Goal: Task Accomplishment & Management: Manage account settings

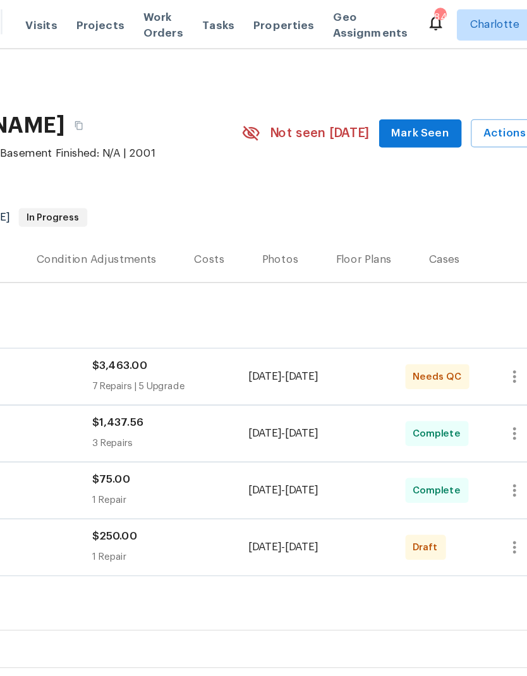
scroll to position [0, 163]
click at [509, 441] on icon "button" at bounding box center [516, 443] width 15 height 15
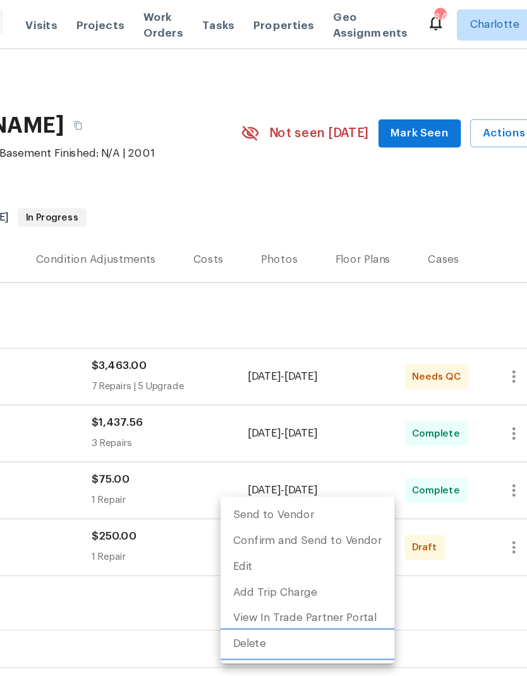
click at [279, 525] on li "Delete" at bounding box center [349, 522] width 141 height 21
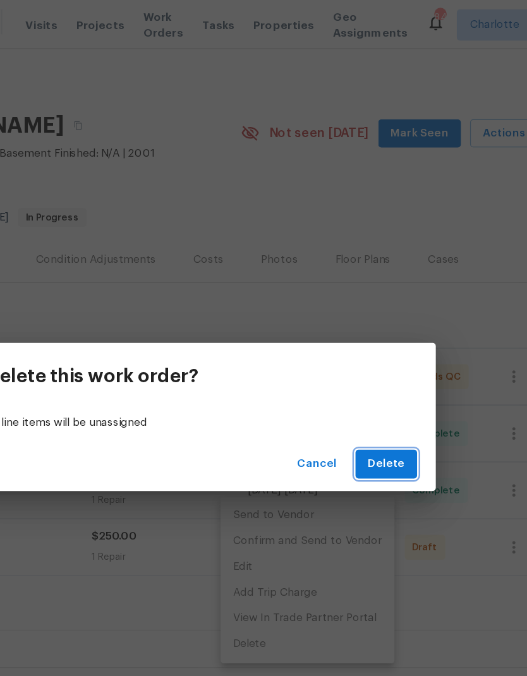
click at [398, 371] on span "Delete" at bounding box center [413, 377] width 30 height 16
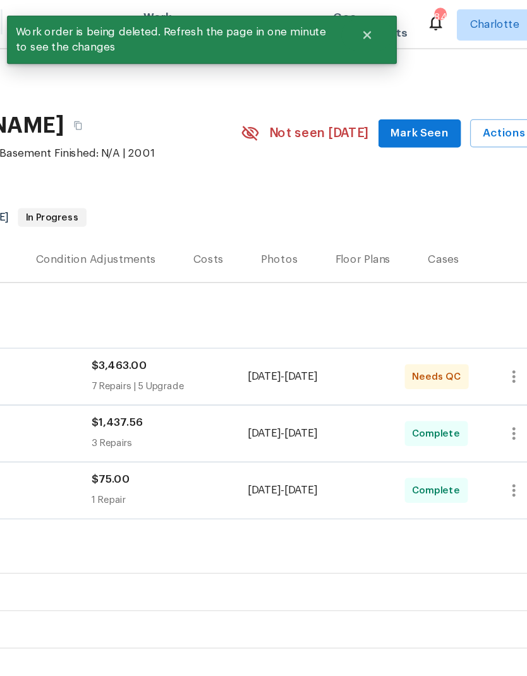
click at [196, 305] on div "$3,463.00 7 Repairs | 5 Upgrade" at bounding box center [237, 305] width 127 height 30
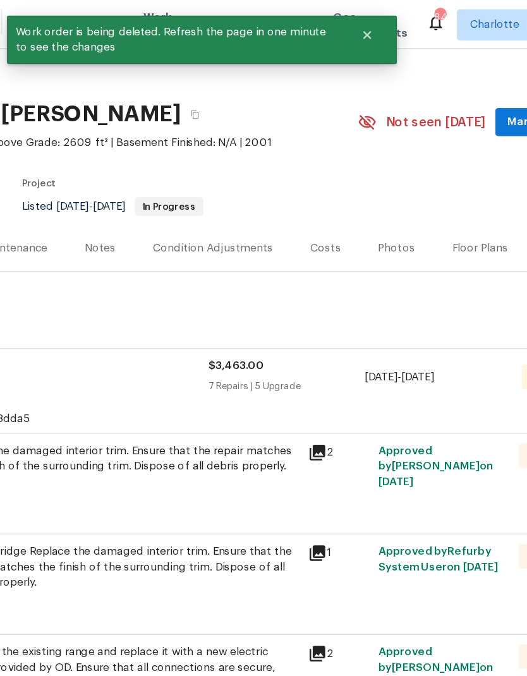
scroll to position [9, 60]
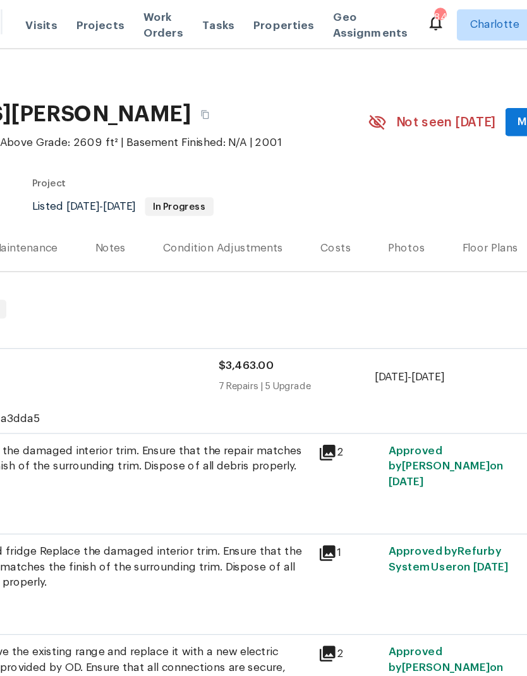
click at [198, 410] on div "Repair the damaged interior trim. Ensure that the repair matches the finish of …" at bounding box center [212, 385] width 284 height 58
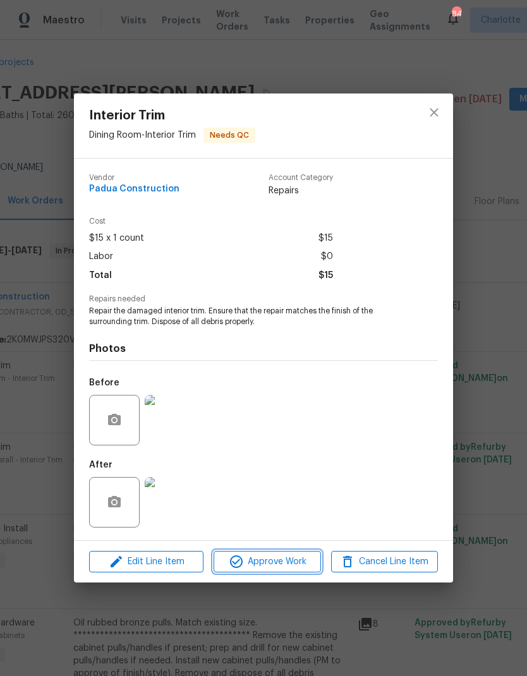
click at [286, 555] on button "Approve Work" at bounding box center [267, 562] width 107 height 22
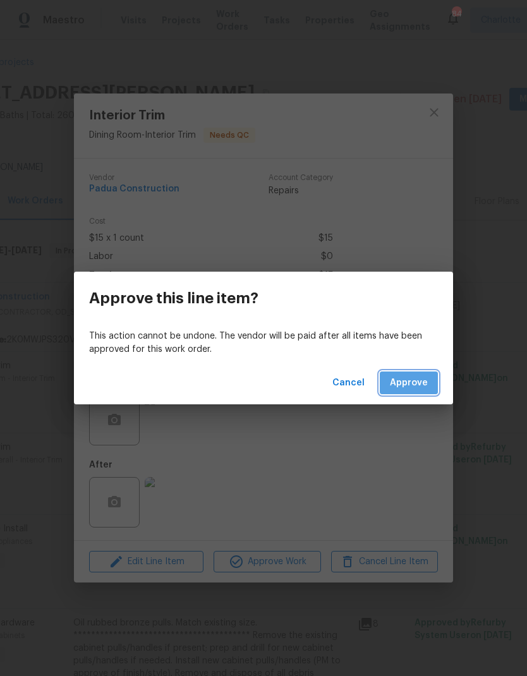
click at [420, 384] on span "Approve" at bounding box center [409, 383] width 38 height 16
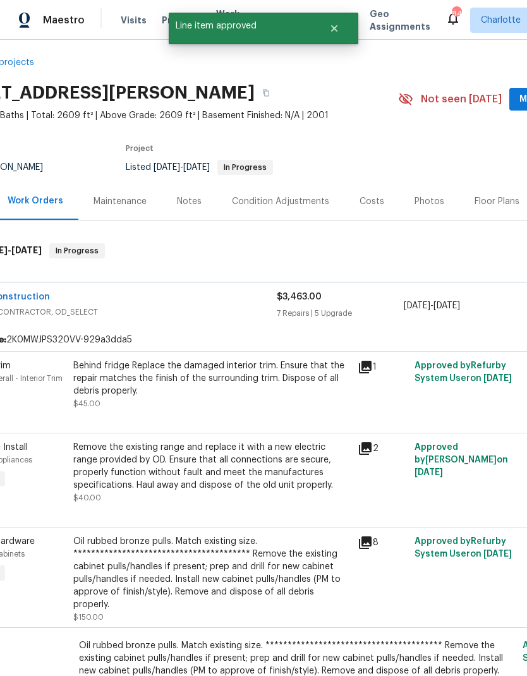
click at [268, 403] on div "Behind fridge Replace the damaged interior trim. Ensure that the repair matches…" at bounding box center [211, 385] width 277 height 51
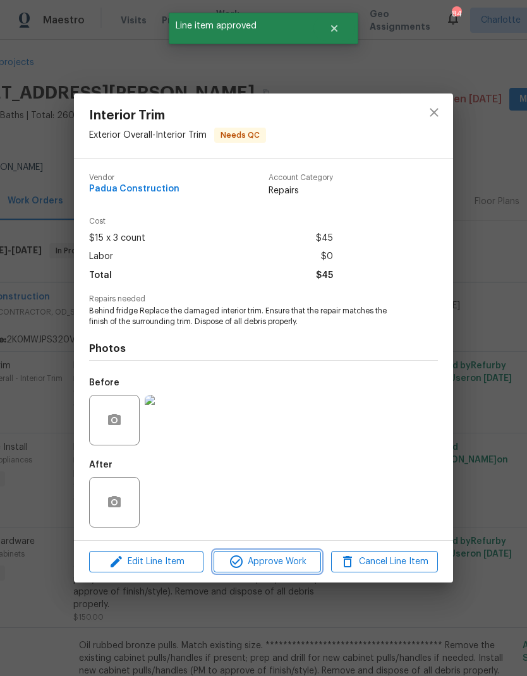
click at [282, 566] on span "Approve Work" at bounding box center [266, 562] width 99 height 16
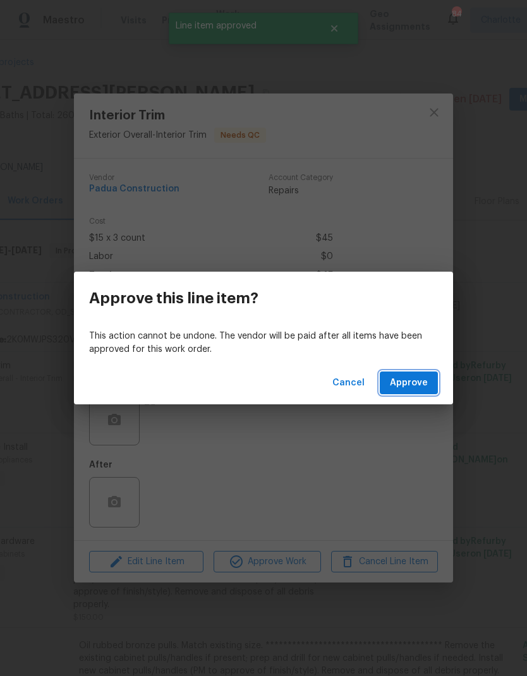
click at [413, 380] on span "Approve" at bounding box center [409, 383] width 38 height 16
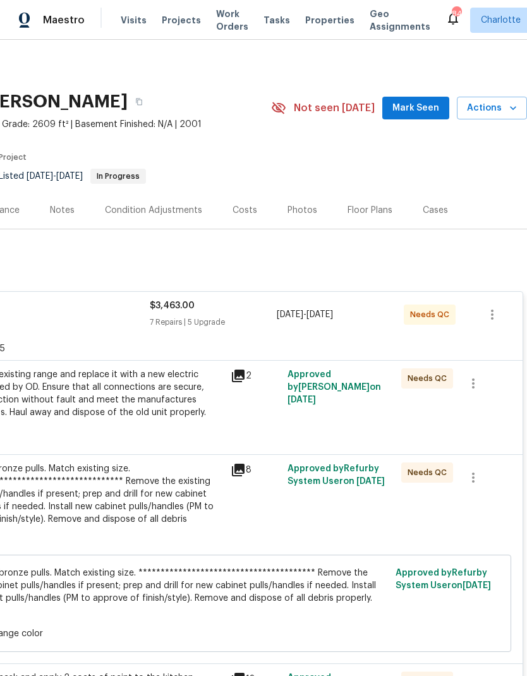
scroll to position [0, 187]
click at [173, 511] on div "**********" at bounding box center [84, 501] width 277 height 76
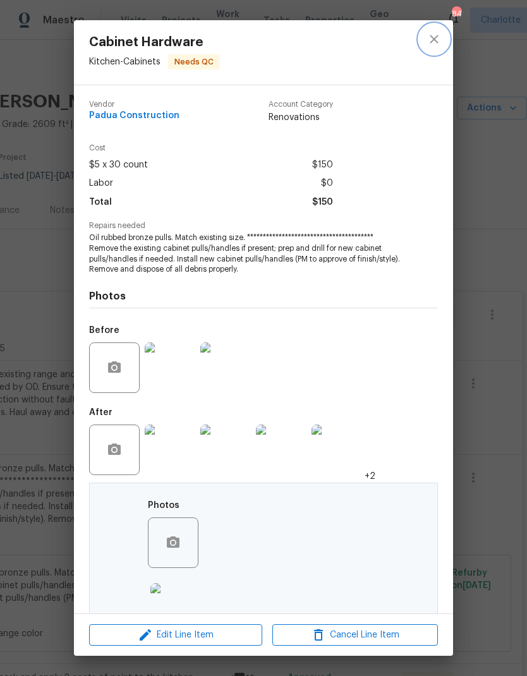
click at [425, 32] on button "close" at bounding box center [434, 39] width 30 height 30
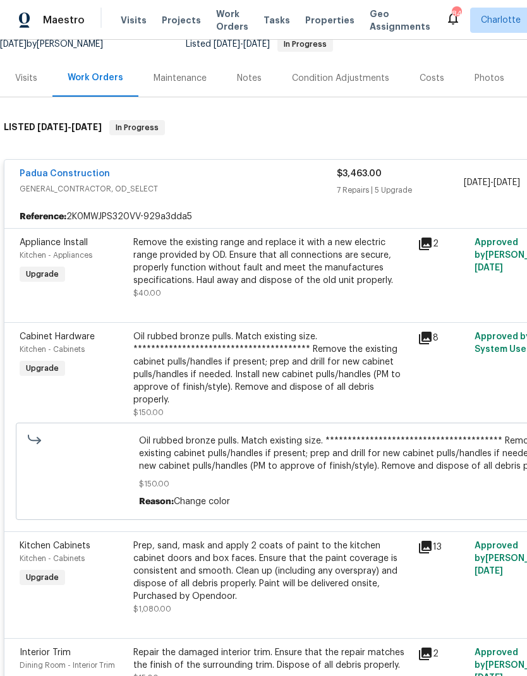
scroll to position [132, 0]
click at [258, 179] on div "Padua Construction" at bounding box center [178, 175] width 317 height 15
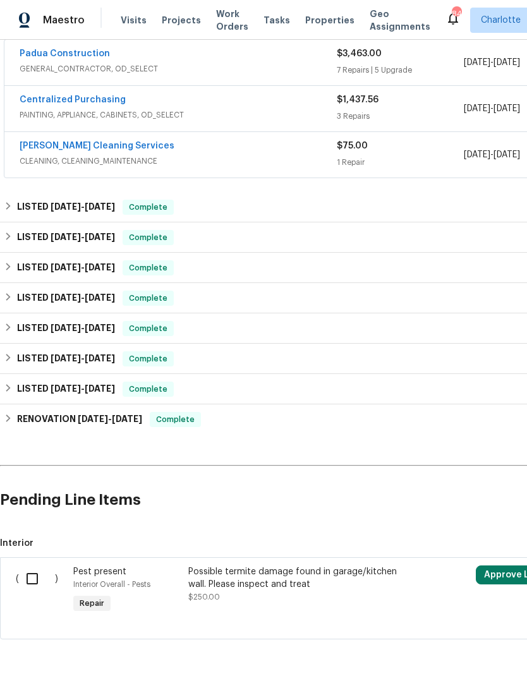
scroll to position [241, 0]
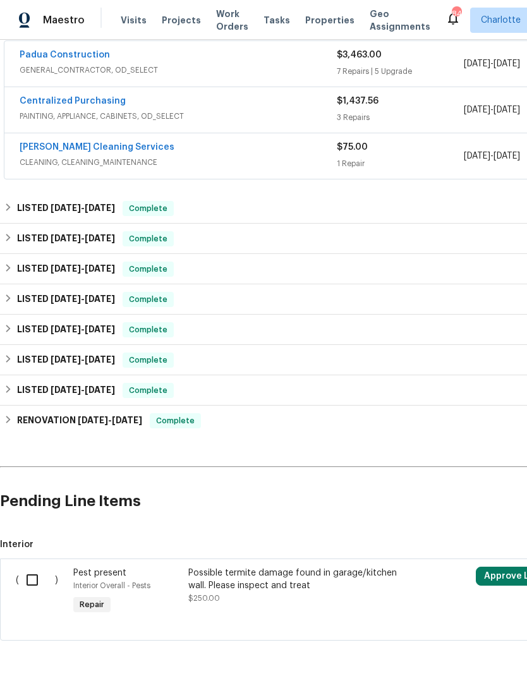
click at [35, 568] on input "checkbox" at bounding box center [37, 580] width 36 height 27
checkbox input "true"
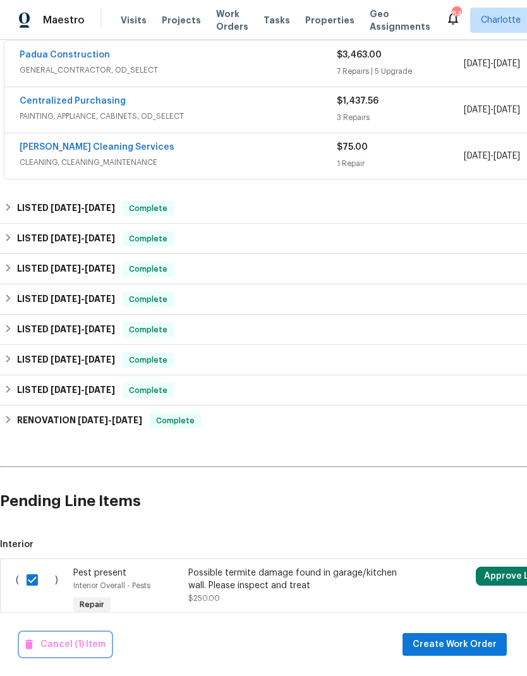
click at [82, 647] on span "Cancel (1) Item" at bounding box center [65, 645] width 80 height 16
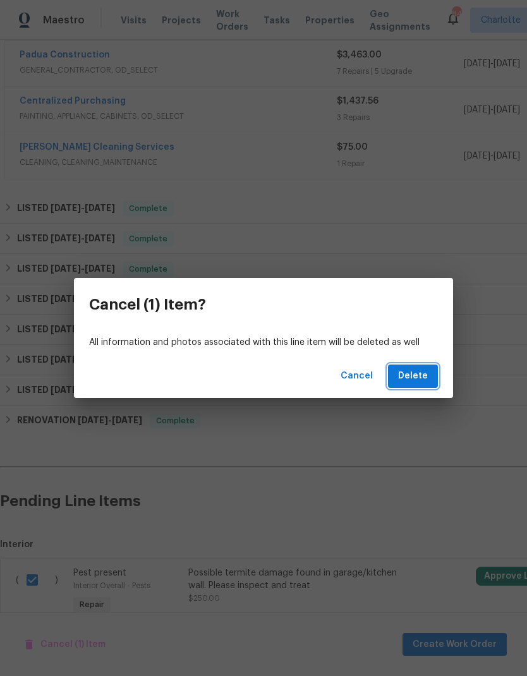
click at [422, 382] on span "Delete" at bounding box center [413, 377] width 30 height 16
